Goal: Book appointment/travel/reservation

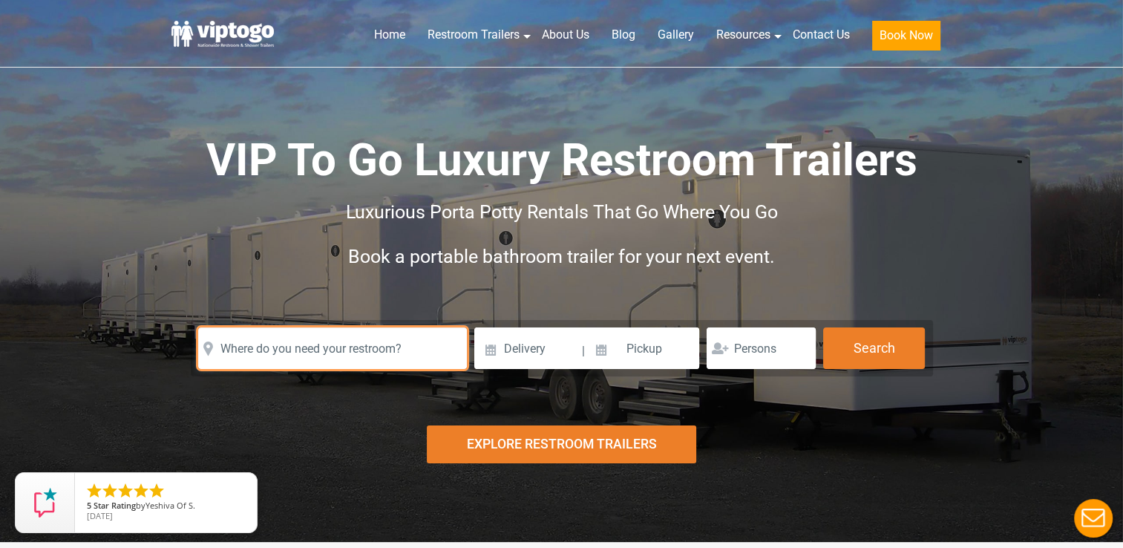
click at [339, 354] on input "text" at bounding box center [332, 348] width 269 height 42
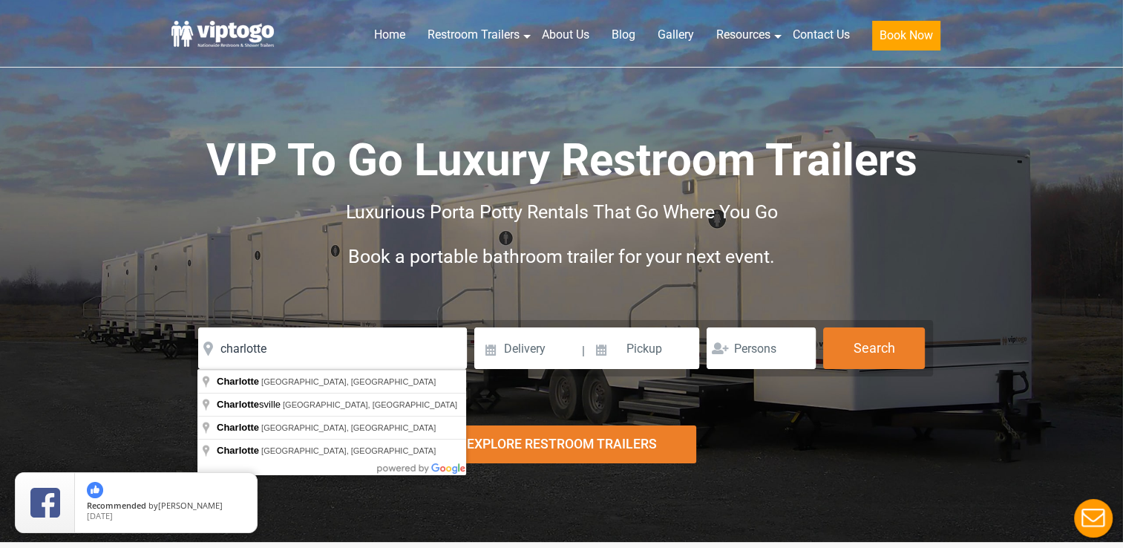
type input "[GEOGRAPHIC_DATA], [GEOGRAPHIC_DATA], [GEOGRAPHIC_DATA]"
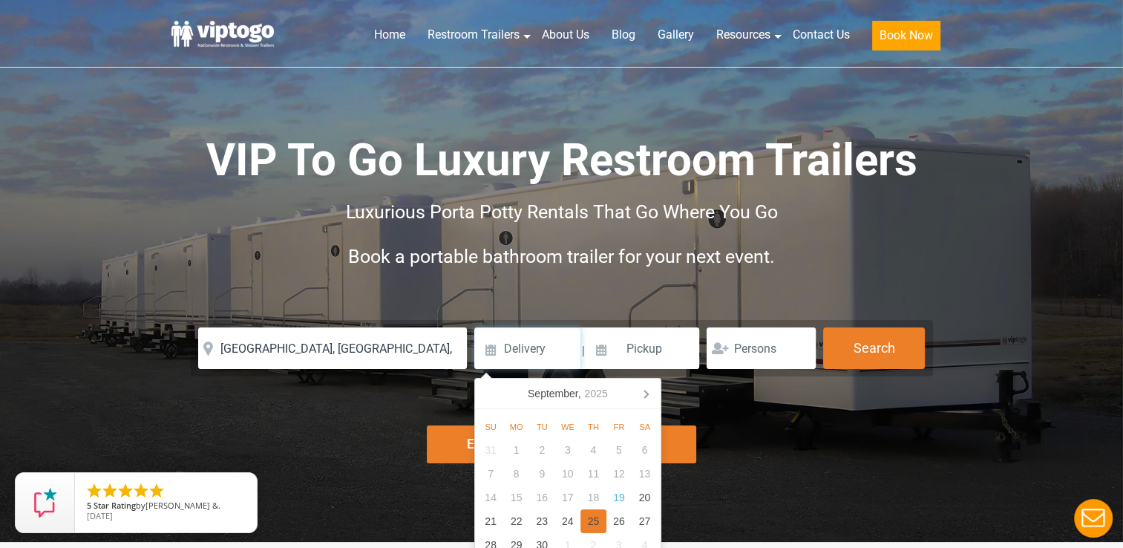
click at [589, 525] on div "25" at bounding box center [593, 521] width 26 height 24
type input "[DATE]"
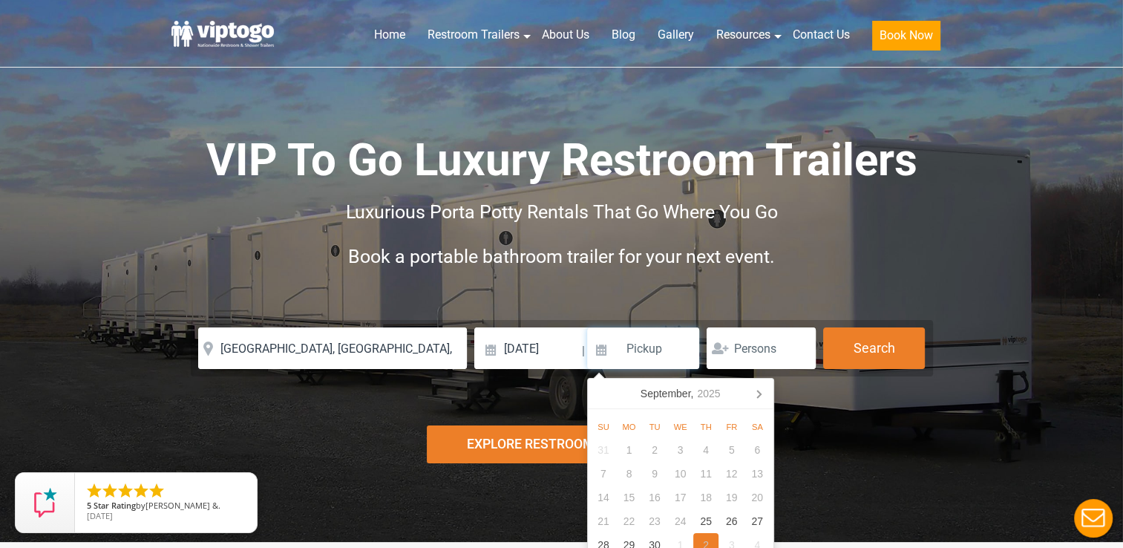
click at [702, 543] on div "2" at bounding box center [706, 545] width 26 height 24
type input "[DATE]"
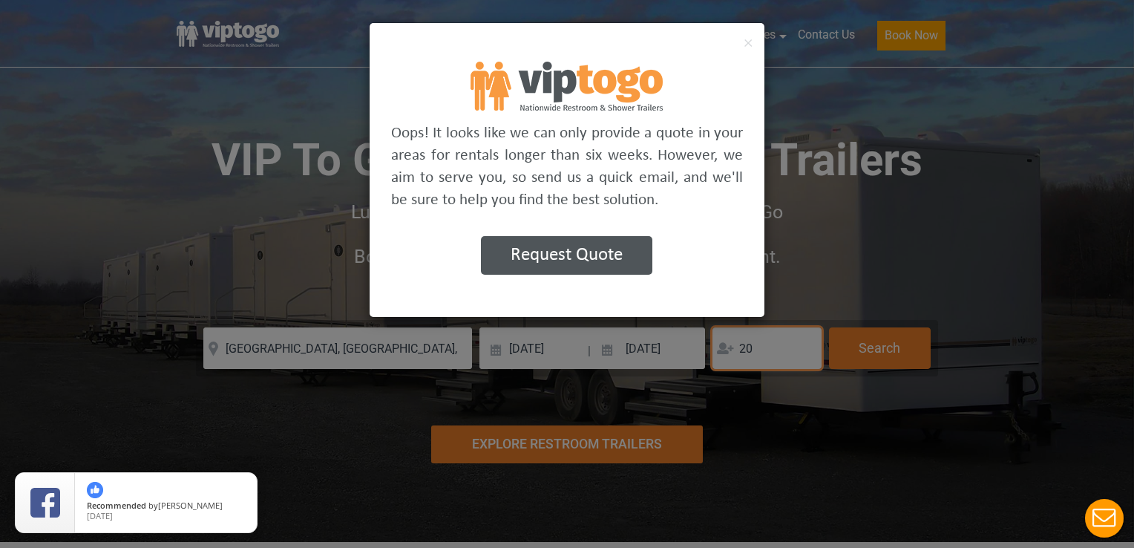
type input "20"
click at [954, 220] on div "× Oops! It looks like we can only provide a quote in your areas for rentals lon…" at bounding box center [567, 274] width 1134 height 548
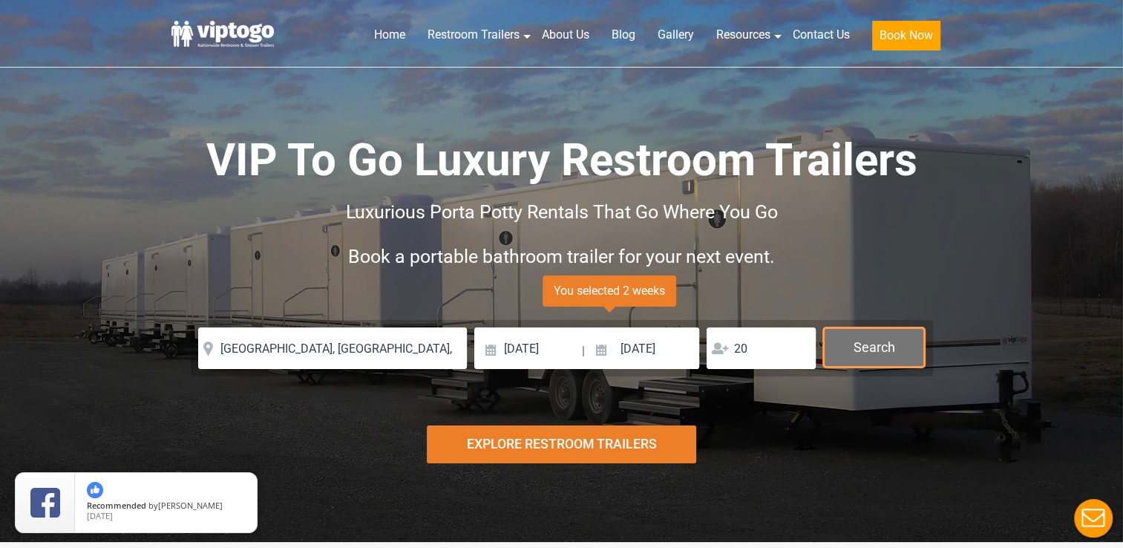
click at [891, 341] on button "Search" at bounding box center [874, 347] width 102 height 40
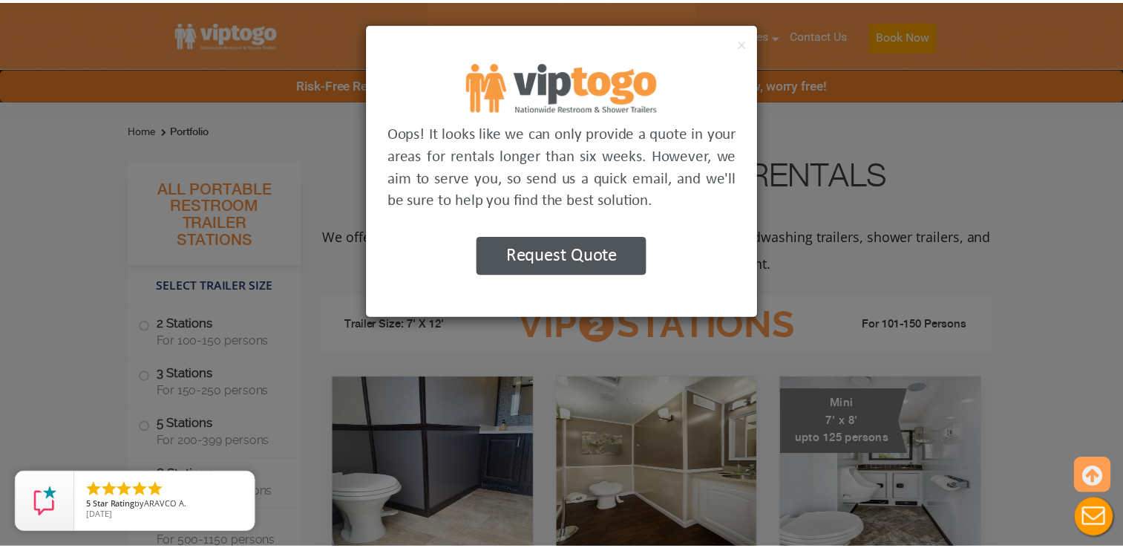
scroll to position [602, 0]
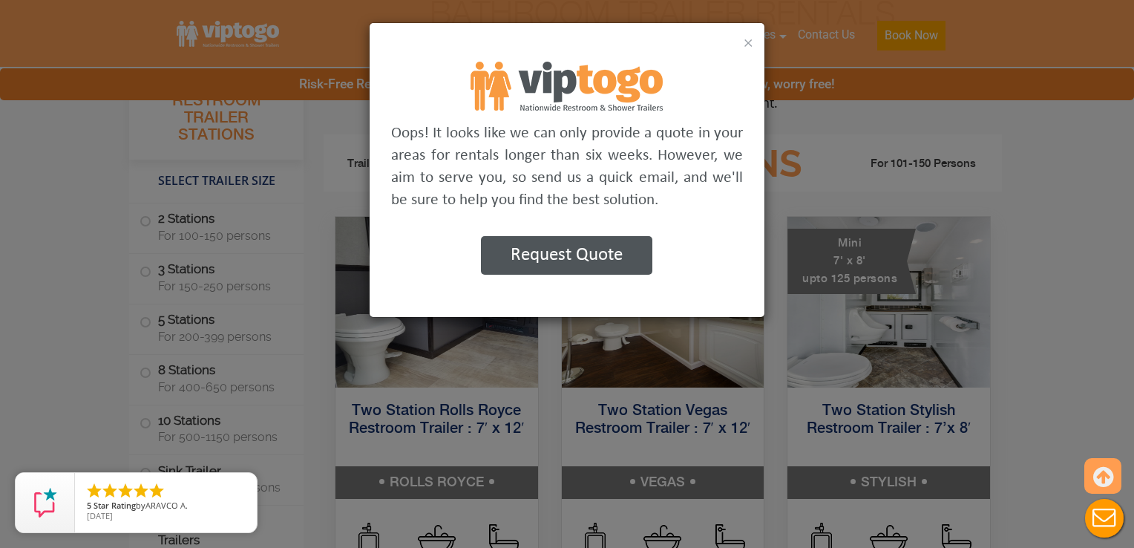
click at [750, 43] on button "×" at bounding box center [749, 42] width 10 height 18
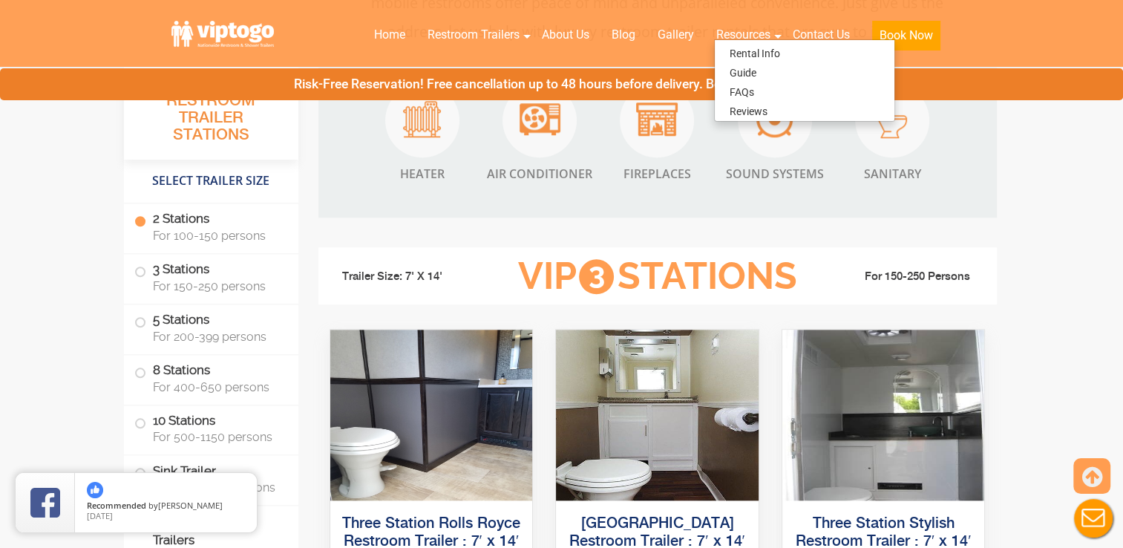
scroll to position [1493, 0]
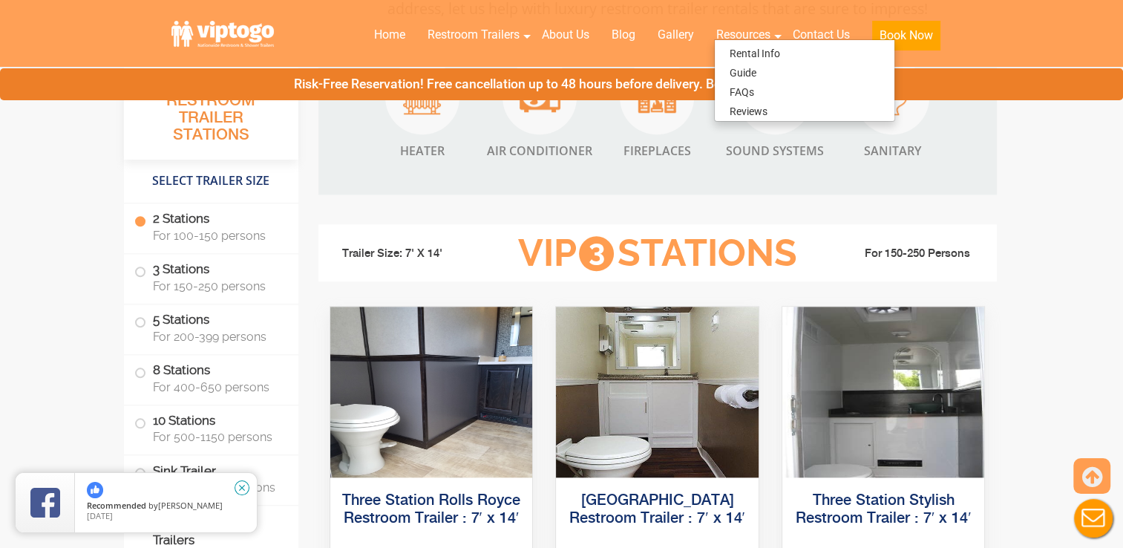
click at [240, 492] on icon "close" at bounding box center [242, 487] width 15 height 15
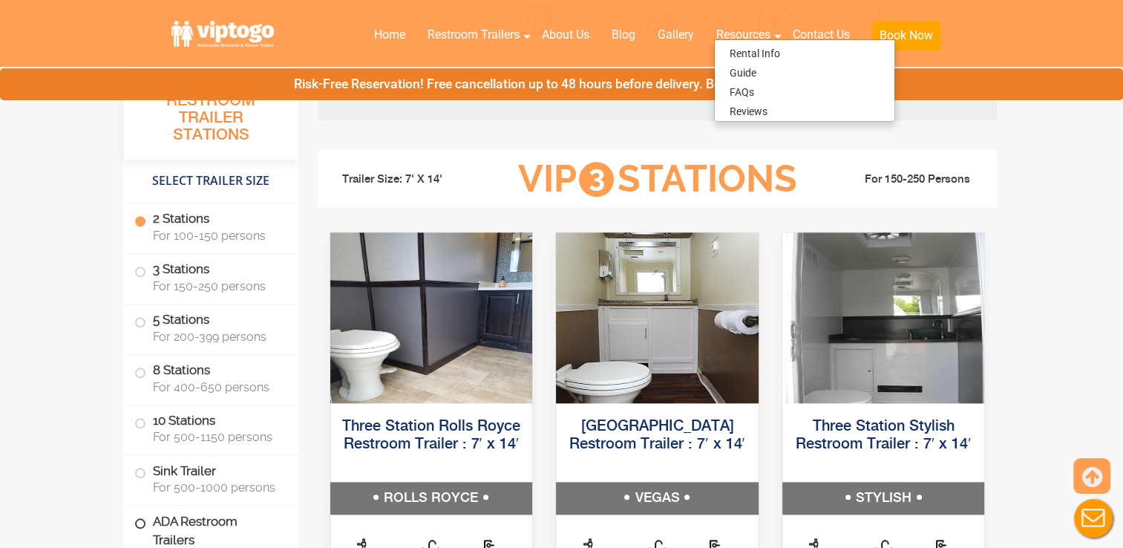
click at [227, 535] on label "ADA Restroom Trailers" at bounding box center [211, 530] width 154 height 50
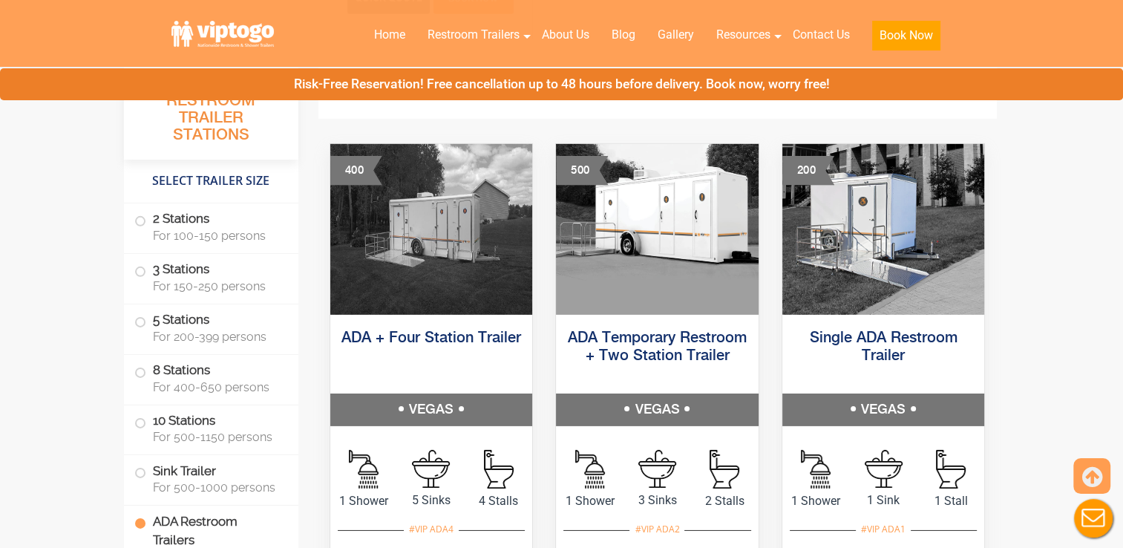
scroll to position [4622, 0]
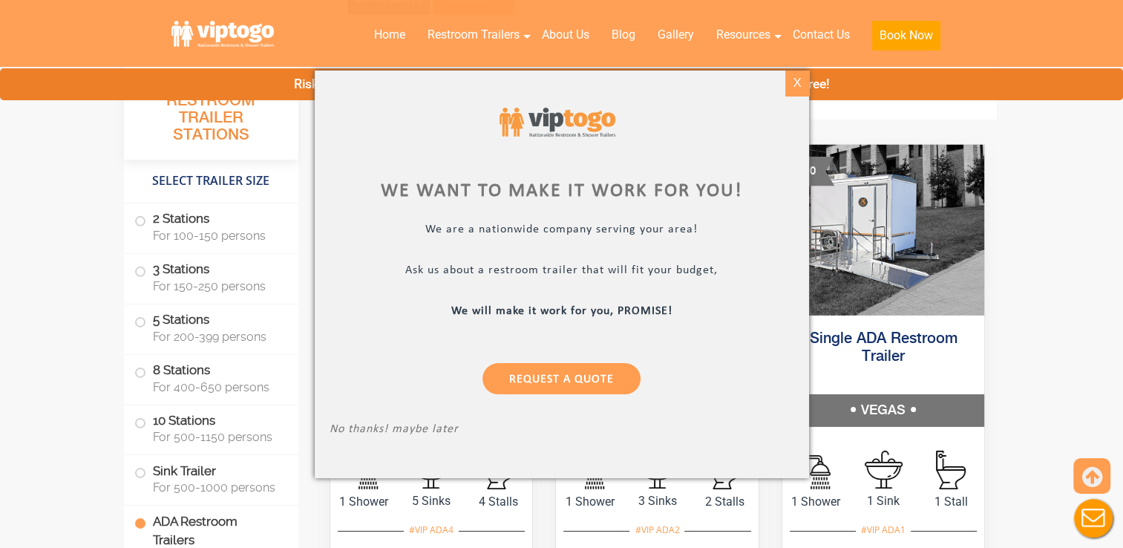
click at [788, 91] on div "X" at bounding box center [796, 83] width 23 height 25
